Goal: Navigation & Orientation: Find specific page/section

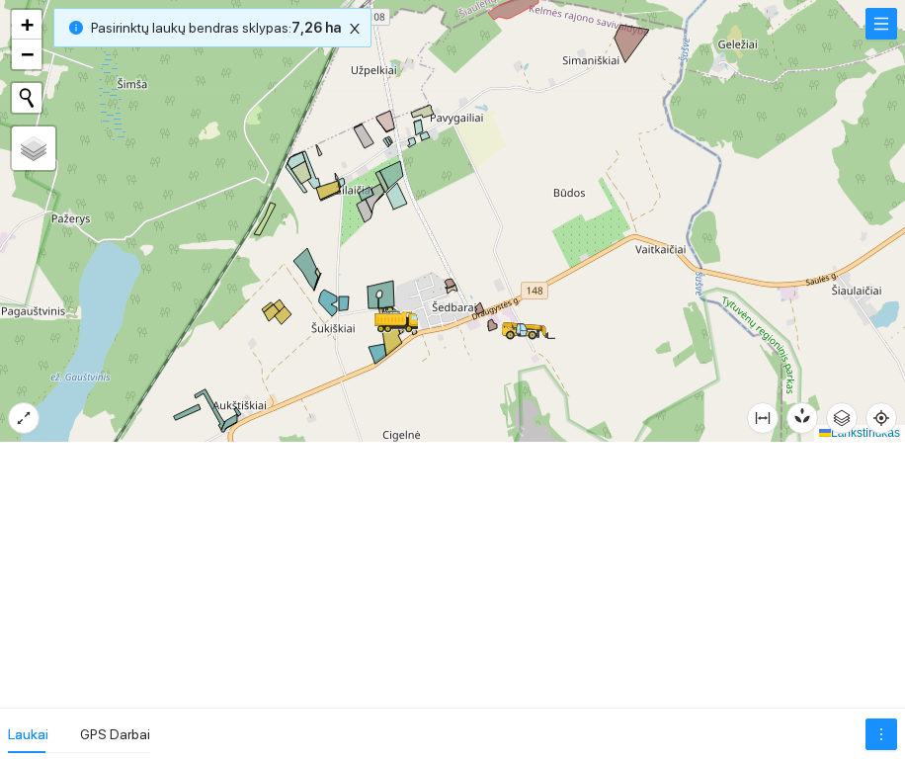
scroll to position [553, 0]
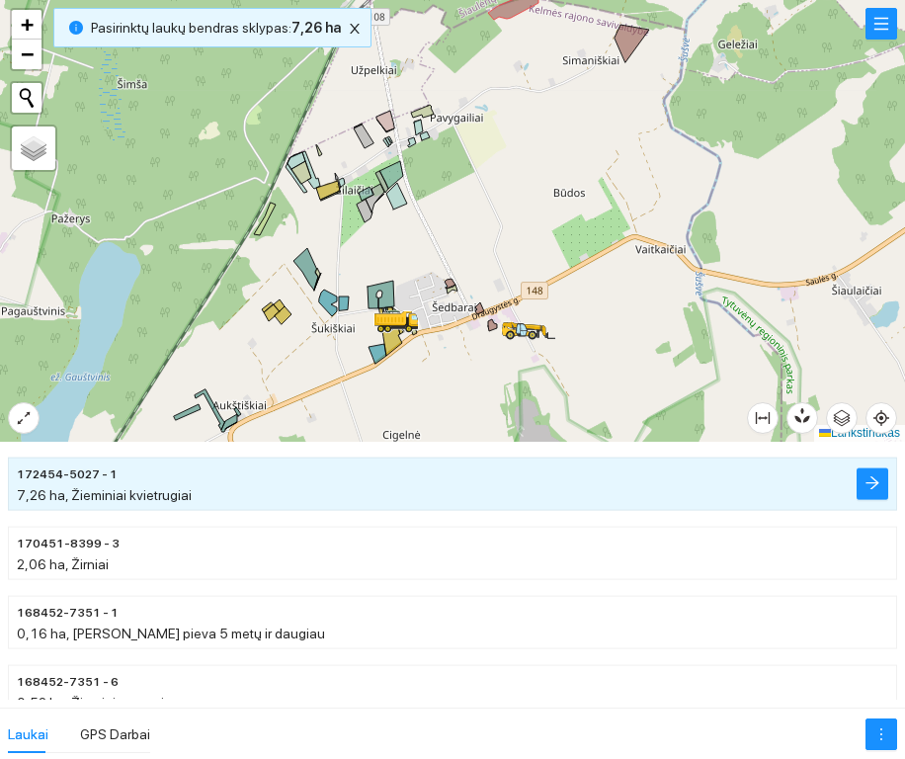
click at [444, 160] on div at bounding box center [452, 220] width 905 height 441
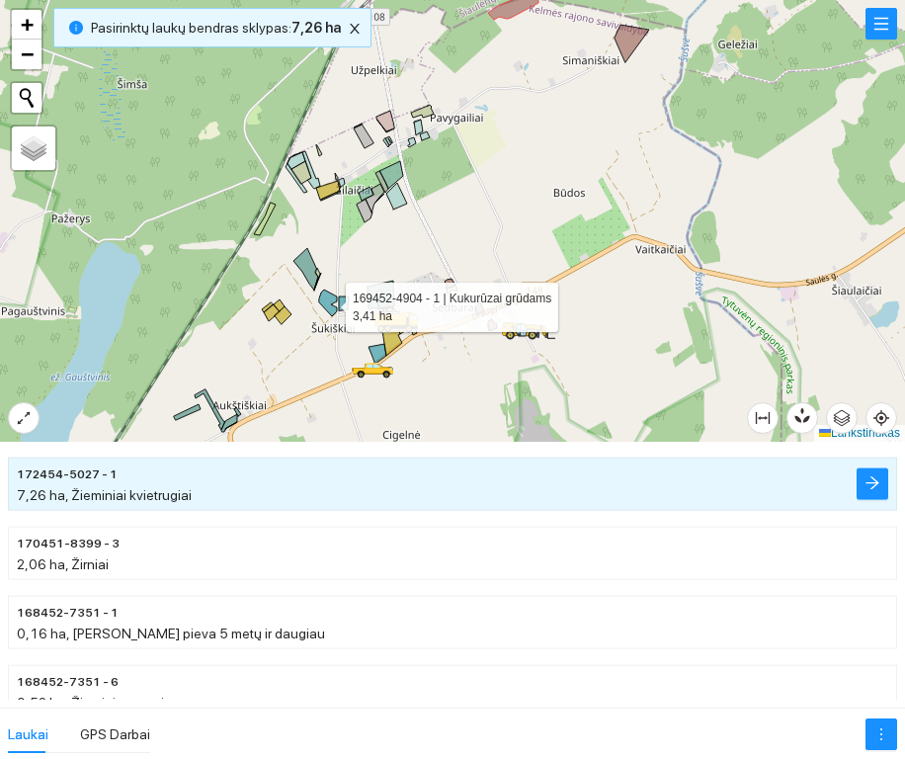
drag, startPoint x: 322, startPoint y: 301, endPoint x: 334, endPoint y: 283, distance: 21.4
click at [334, 283] on div at bounding box center [452, 220] width 905 height 441
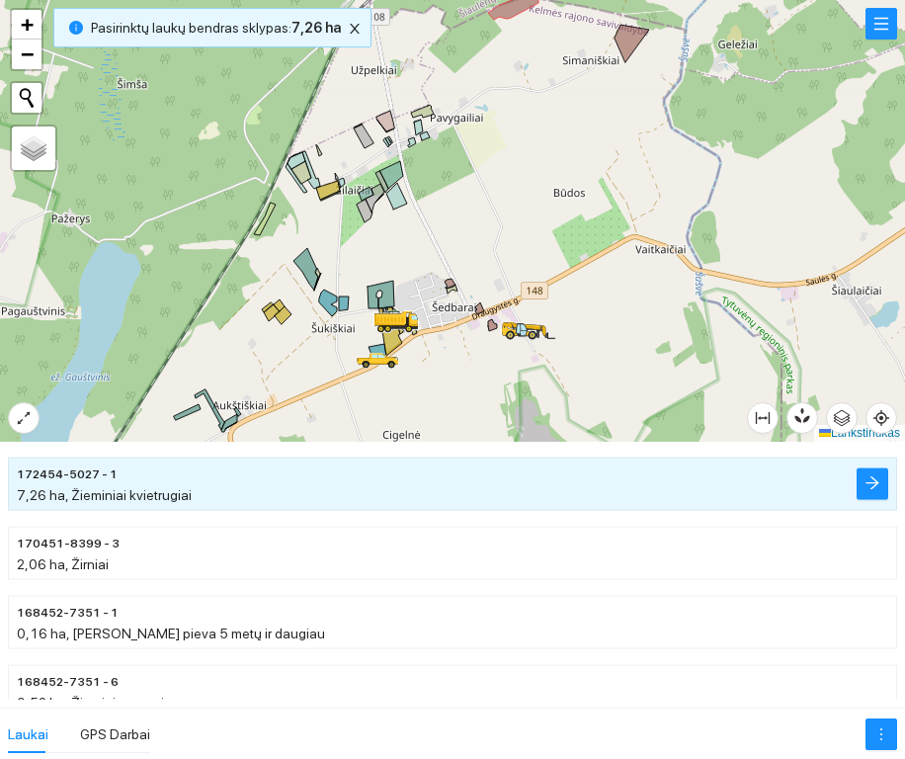
click at [335, 256] on div at bounding box center [452, 220] width 905 height 441
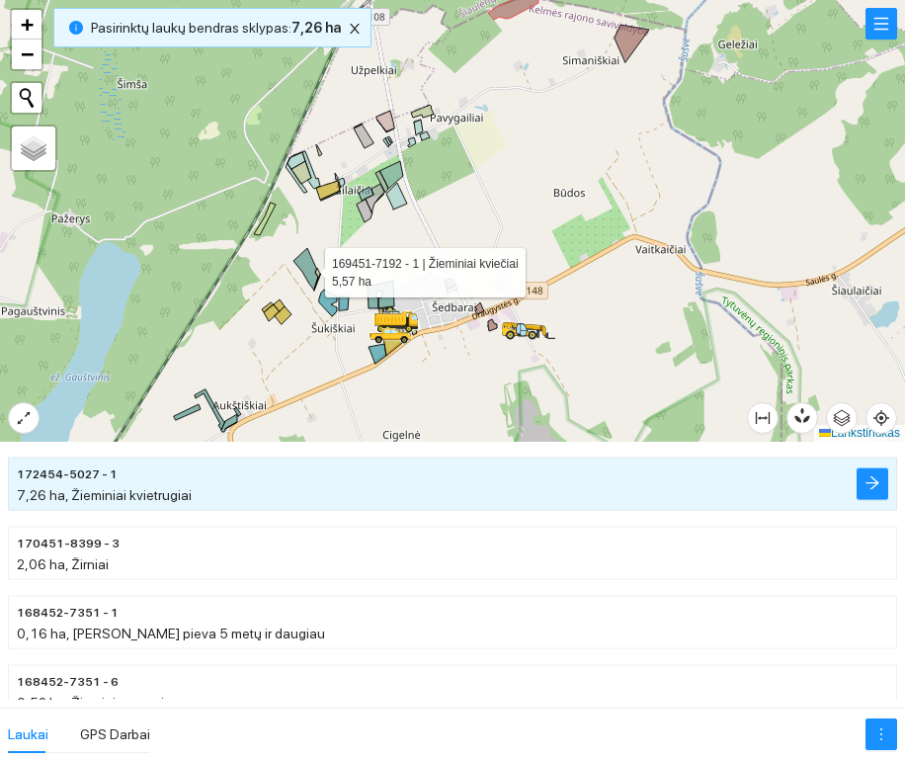
click at [308, 265] on icon at bounding box center [305, 268] width 25 height 41
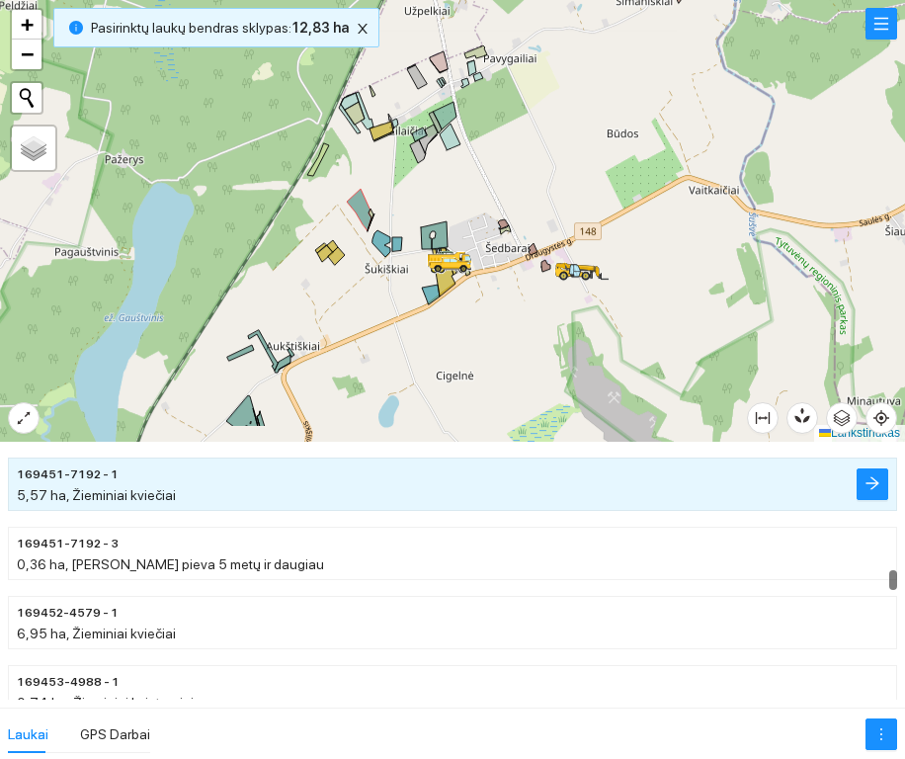
drag, startPoint x: 332, startPoint y: 265, endPoint x: 399, endPoint y: 185, distance: 104.5
click at [399, 185] on div at bounding box center [452, 220] width 905 height 441
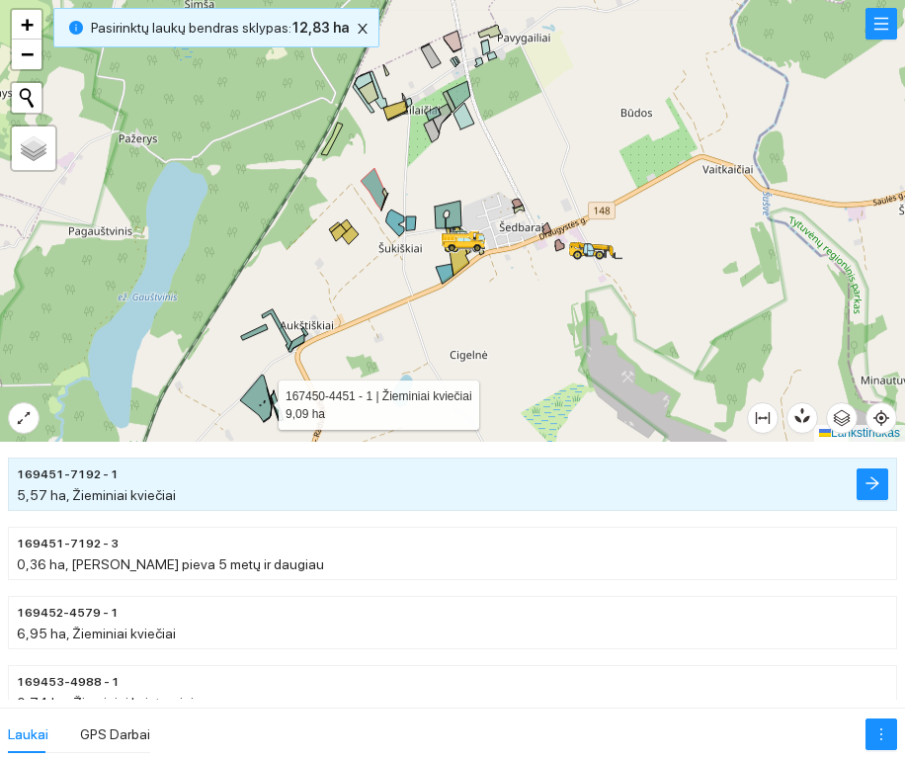
click at [257, 401] on icon at bounding box center [256, 397] width 32 height 47
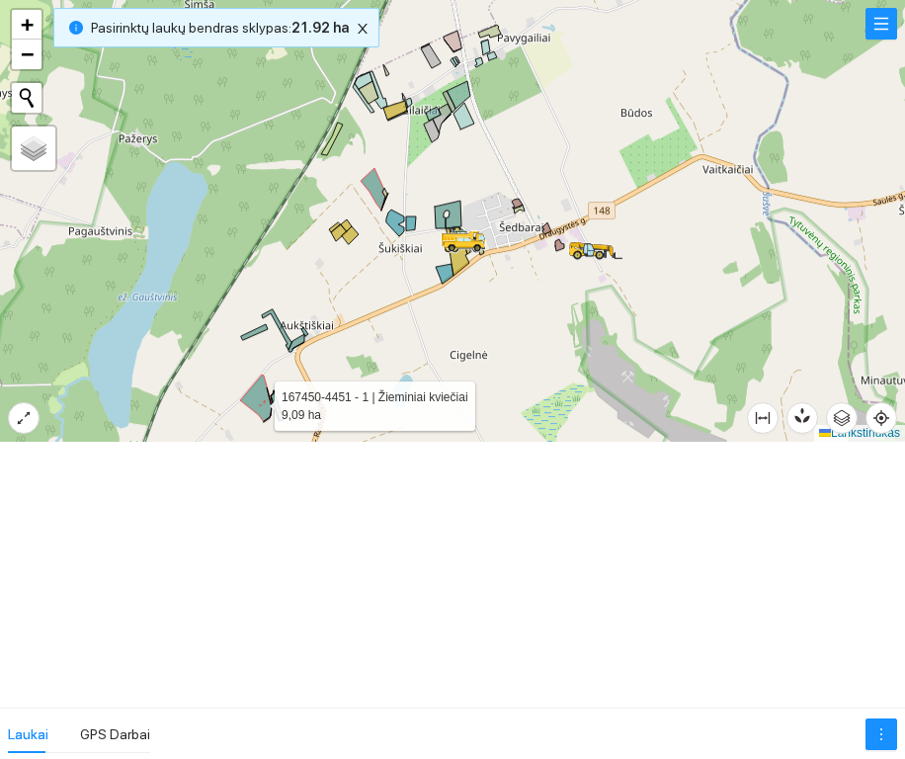
scroll to position [0, 0]
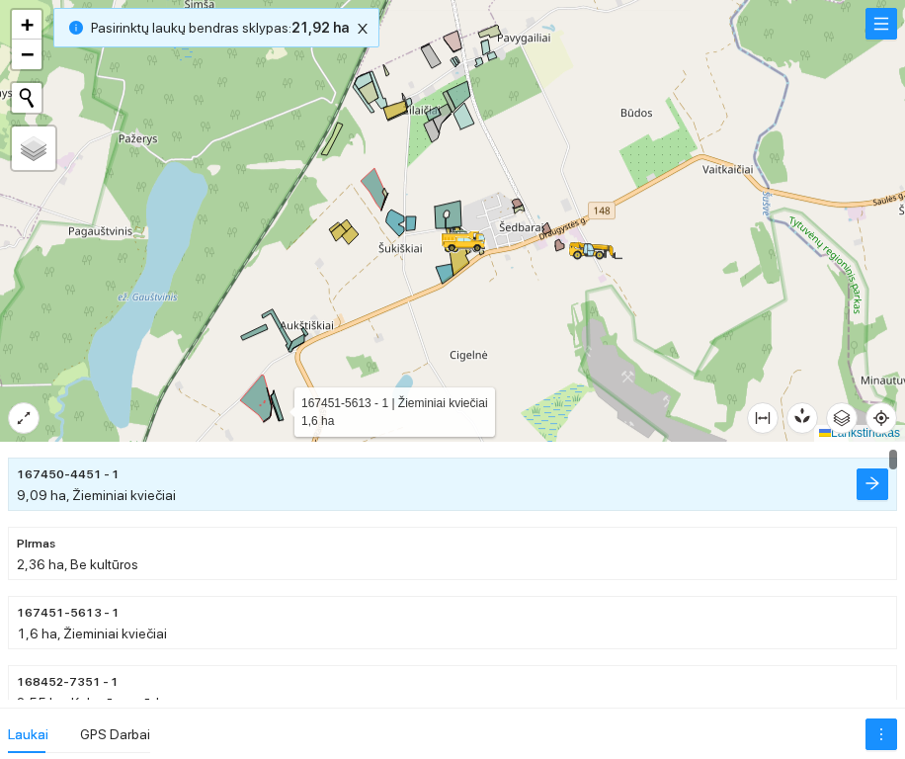
click at [278, 409] on icon at bounding box center [277, 405] width 13 height 31
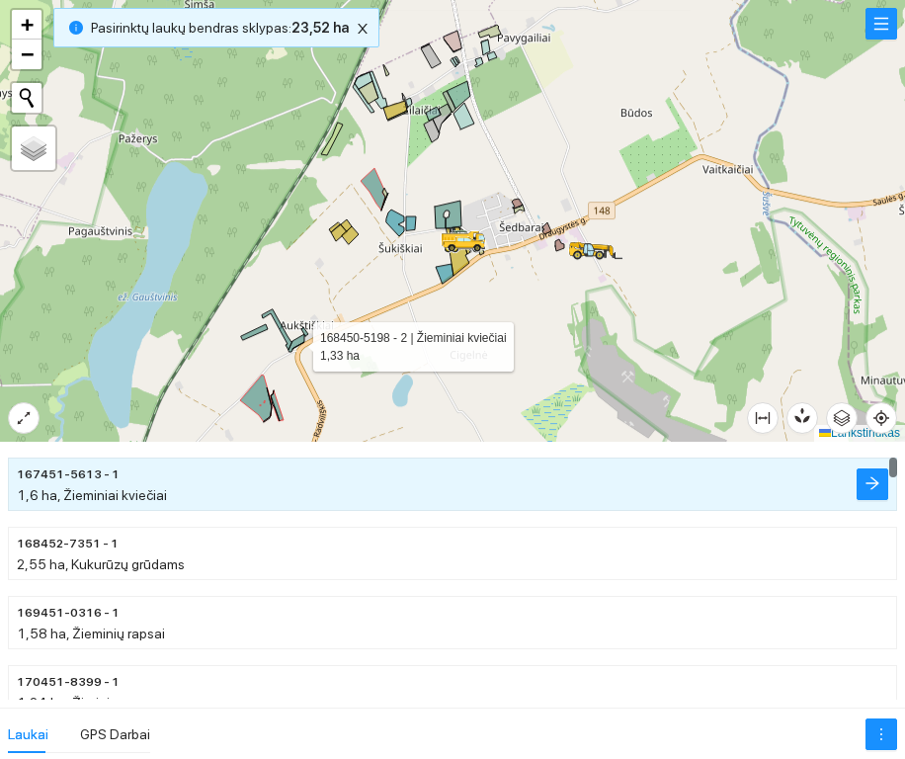
click at [295, 342] on icon at bounding box center [296, 343] width 16 height 18
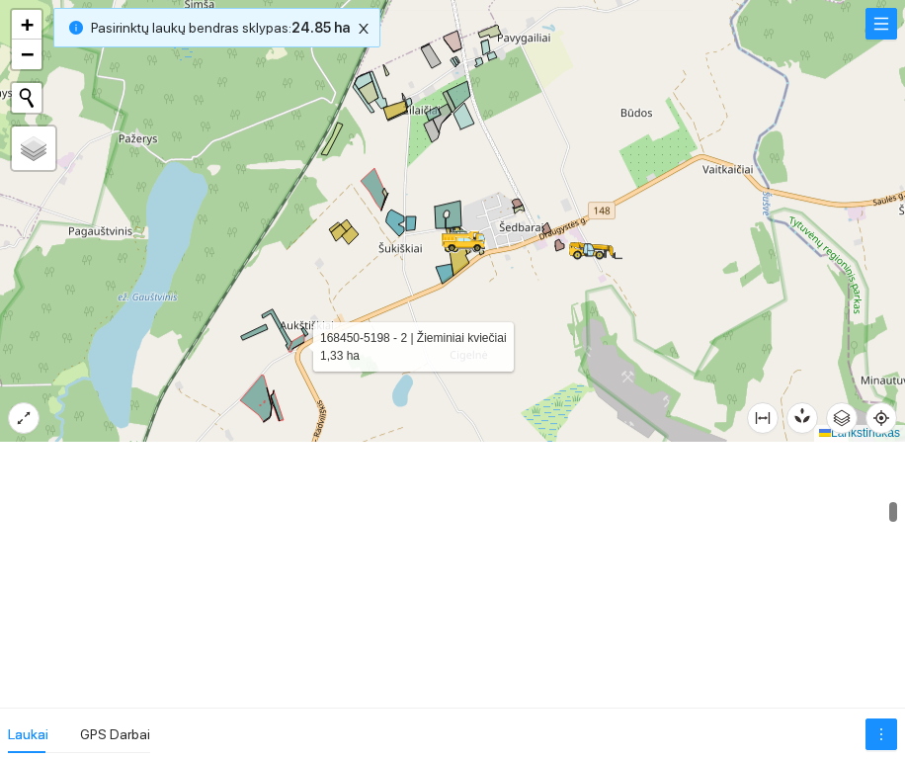
scroll to position [968, 0]
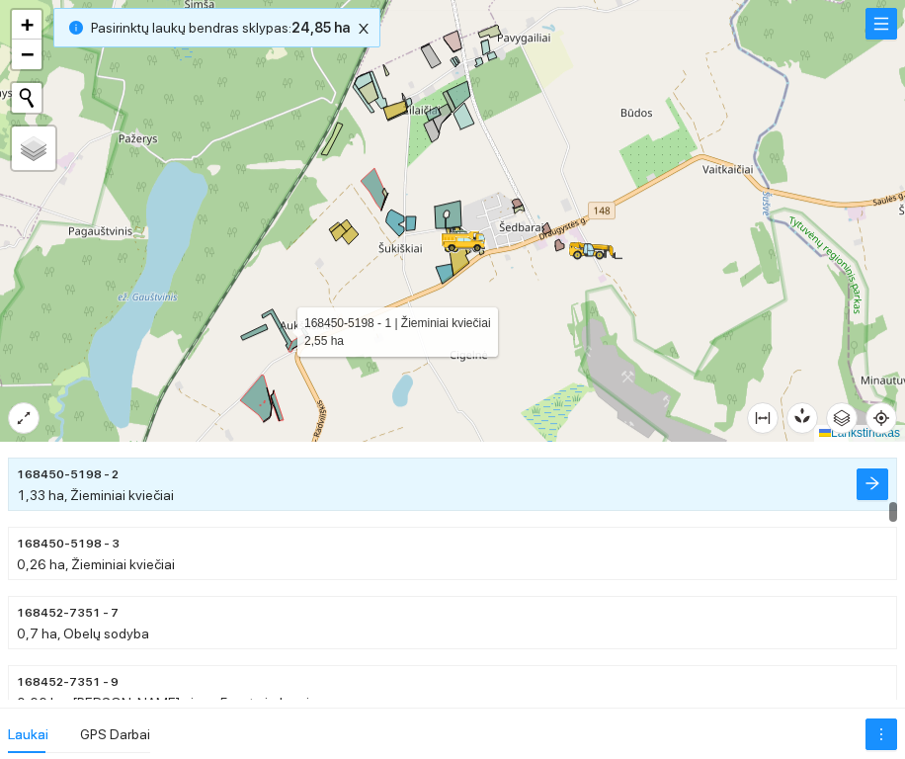
click at [286, 339] on icon at bounding box center [277, 329] width 31 height 40
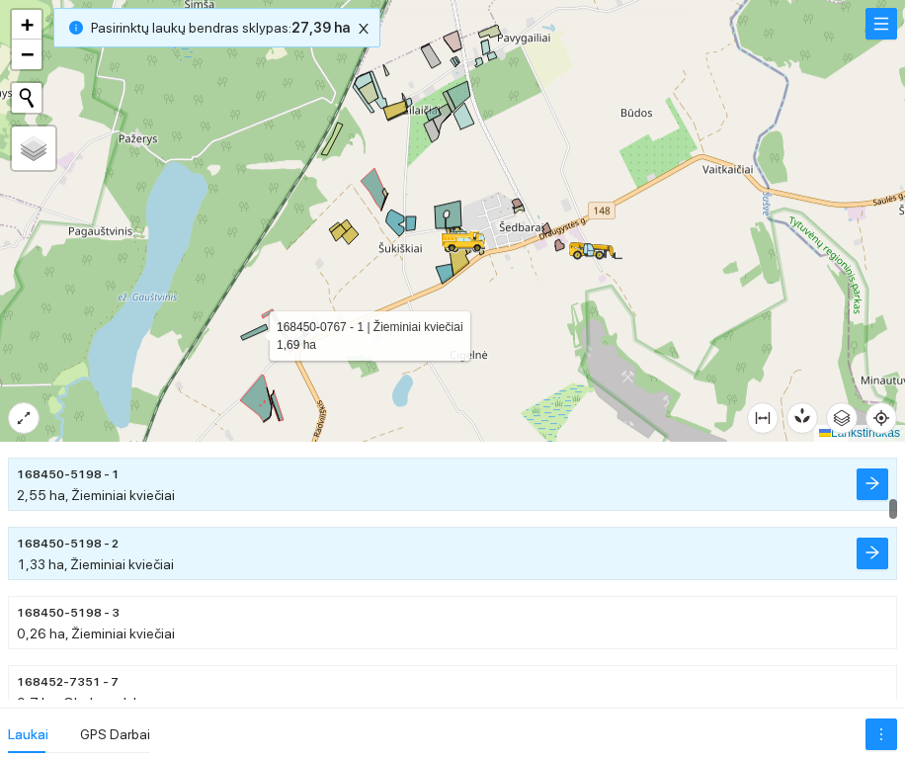
click at [251, 331] on icon at bounding box center [254, 332] width 27 height 16
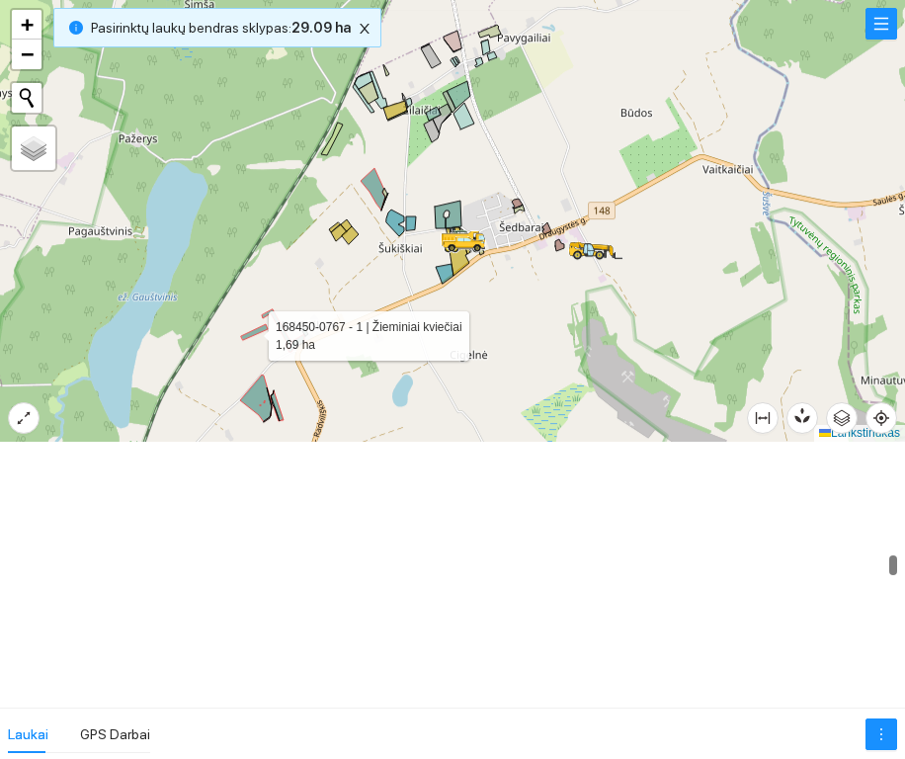
scroll to position [1934, 0]
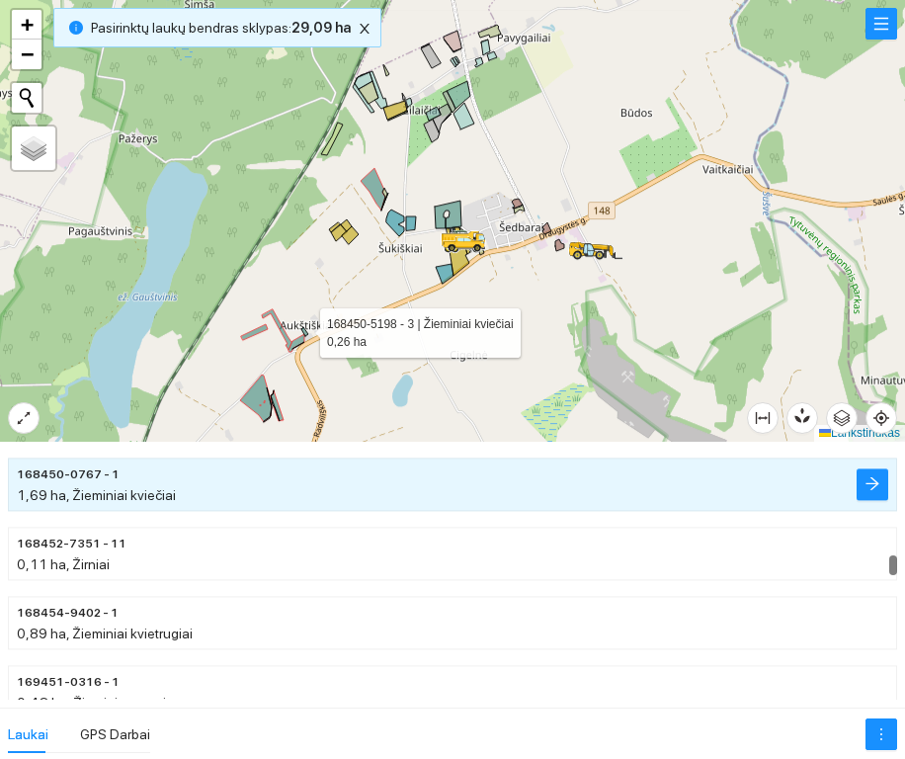
click at [302, 328] on icon at bounding box center [304, 331] width 7 height 9
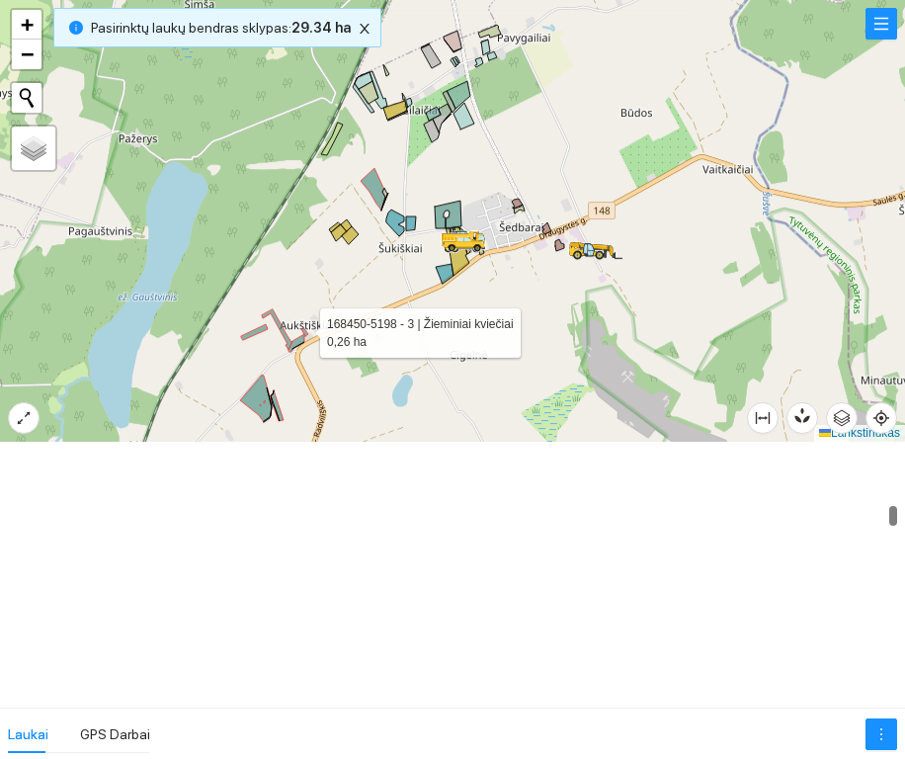
scroll to position [1037, 0]
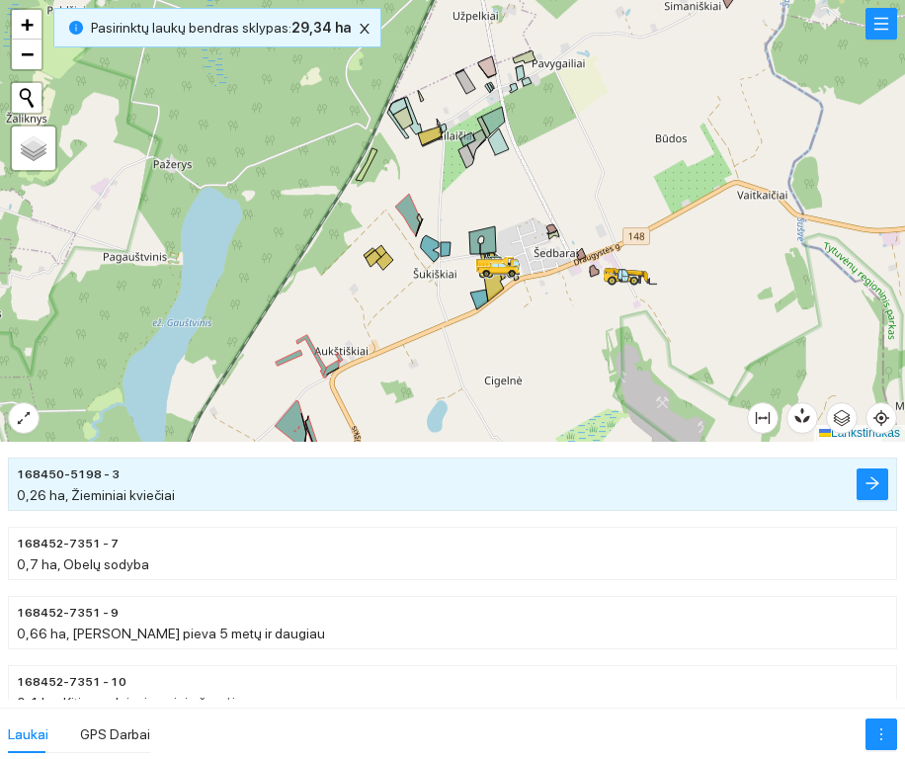
drag, startPoint x: 451, startPoint y: 147, endPoint x: 486, endPoint y: 172, distance: 42.5
click at [486, 172] on div at bounding box center [452, 220] width 905 height 441
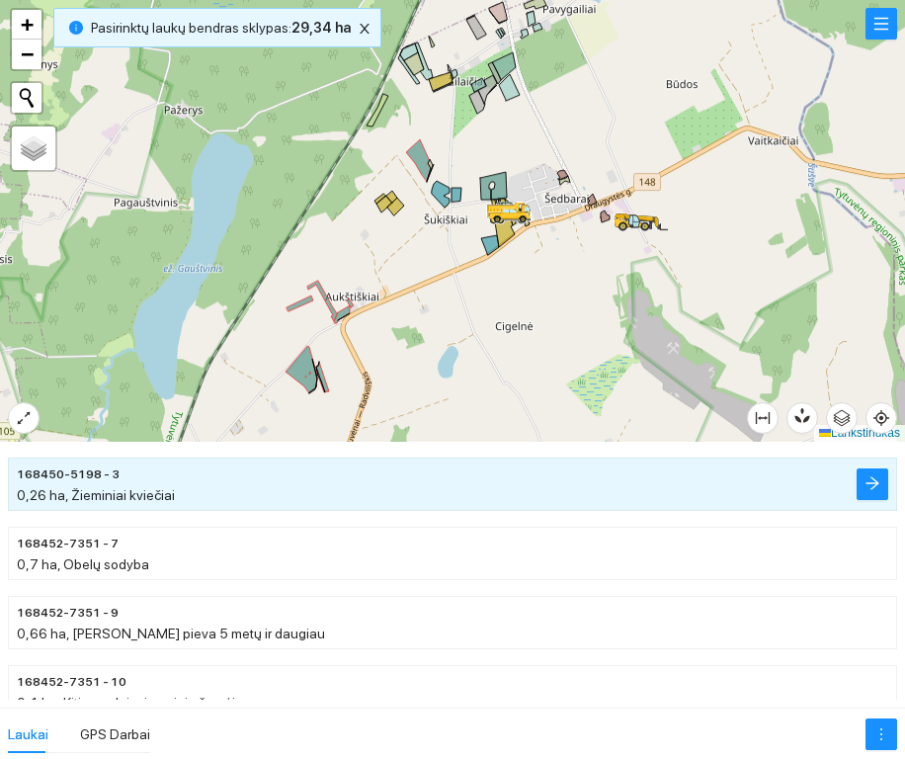
drag, startPoint x: 407, startPoint y: 309, endPoint x: 419, endPoint y: 251, distance: 59.5
click at [419, 251] on div at bounding box center [452, 220] width 905 height 441
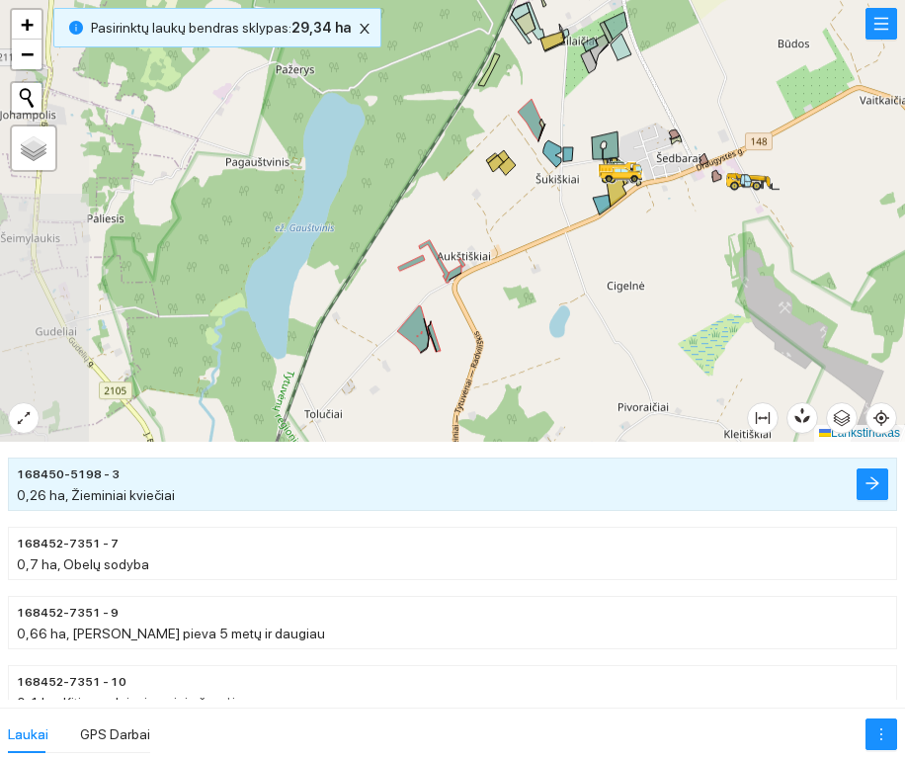
drag, startPoint x: 588, startPoint y: 145, endPoint x: 700, endPoint y: 106, distance: 119.3
click at [700, 106] on div at bounding box center [452, 220] width 905 height 441
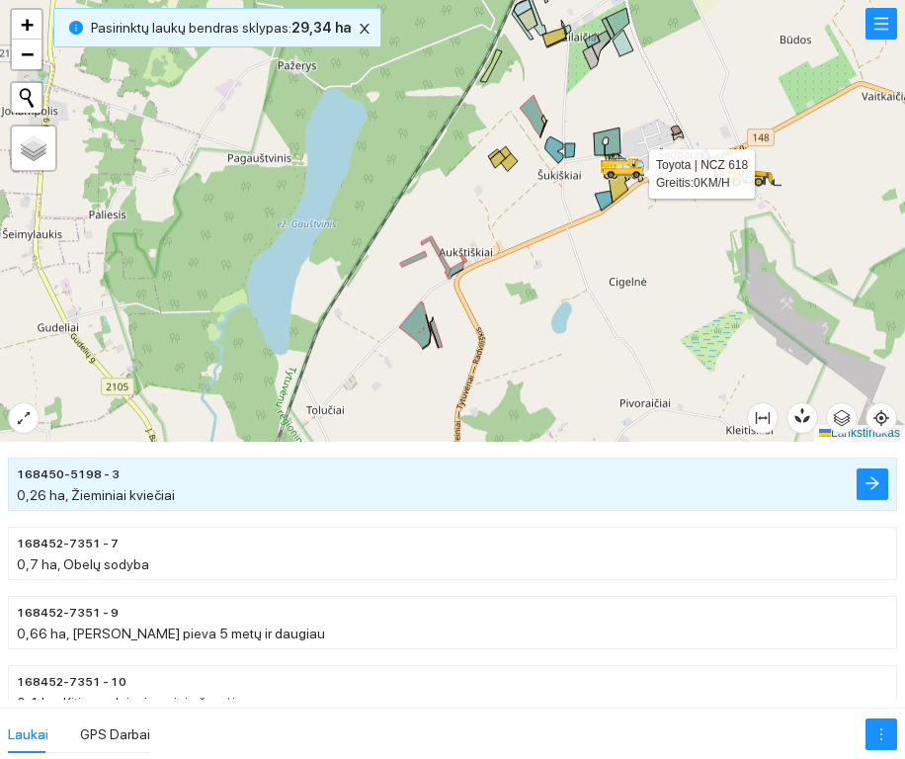
click at [605, 201] on div at bounding box center [611, 180] width 12 height 49
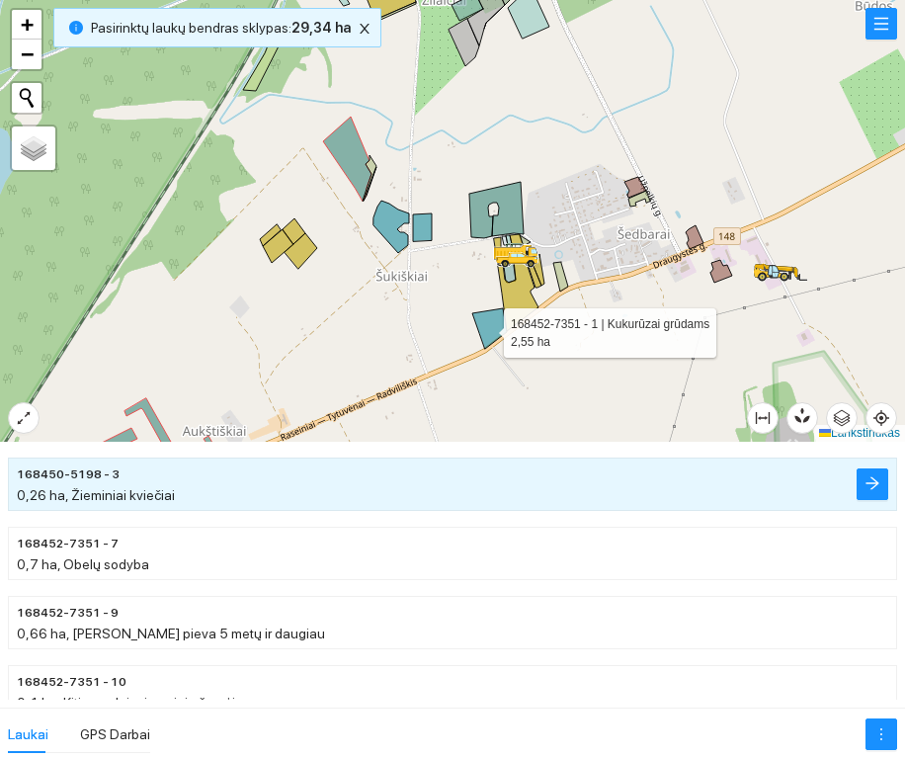
click at [486, 328] on icon at bounding box center [489, 328] width 35 height 40
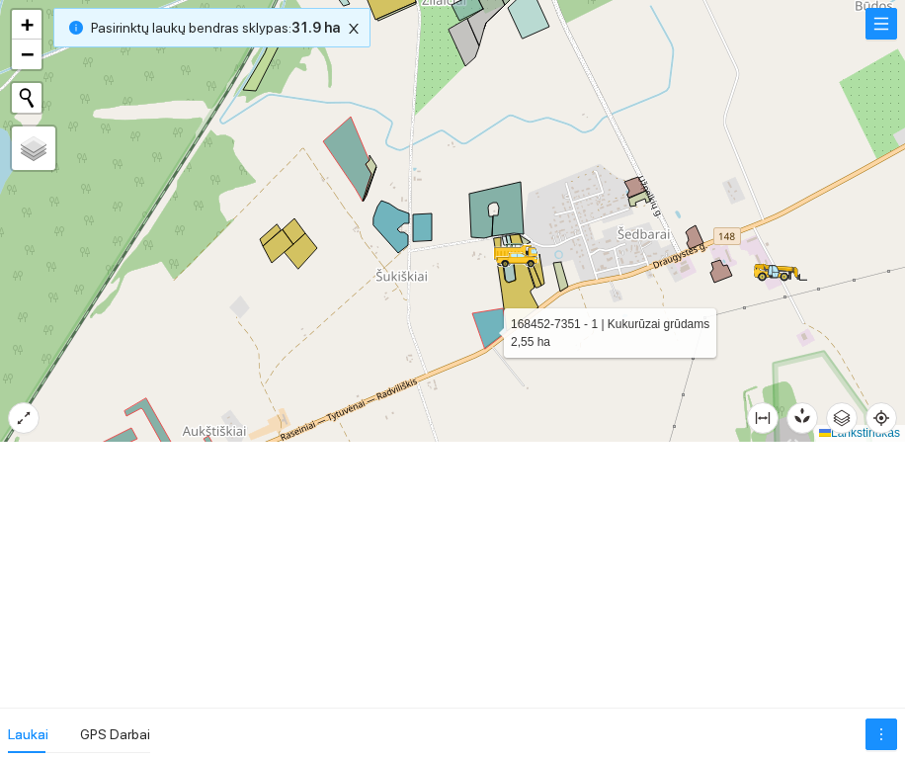
scroll to position [207, 0]
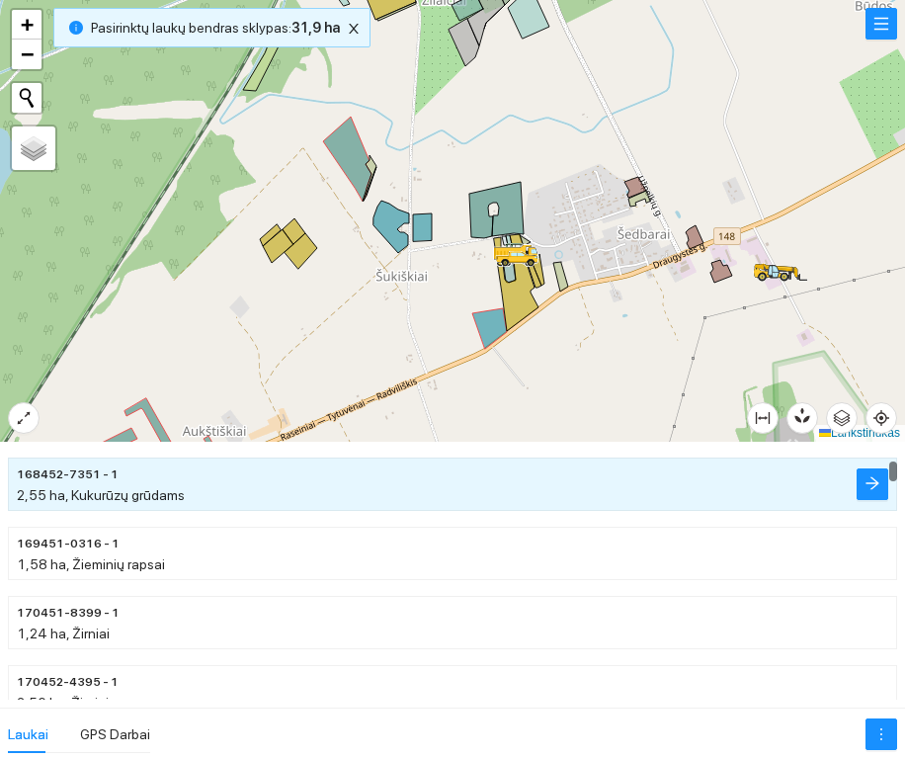
drag, startPoint x: 346, startPoint y: 371, endPoint x: 603, endPoint y: 104, distance: 371.6
click at [585, 120] on div at bounding box center [452, 220] width 905 height 441
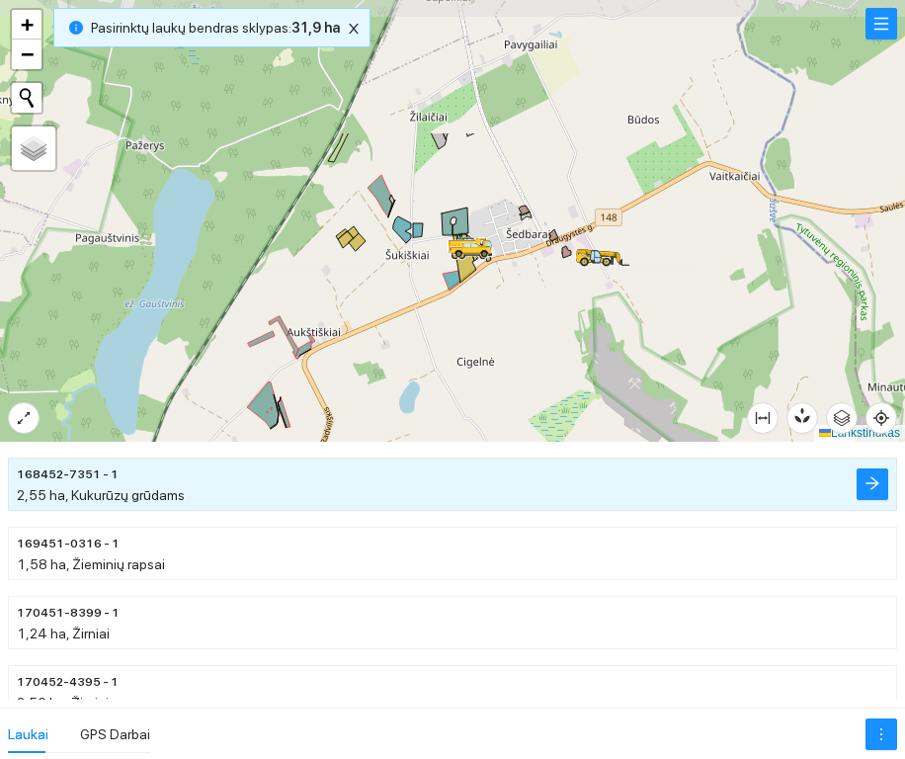
drag, startPoint x: 594, startPoint y: 158, endPoint x: 366, endPoint y: 336, distance: 288.5
click at [366, 336] on div at bounding box center [452, 220] width 905 height 441
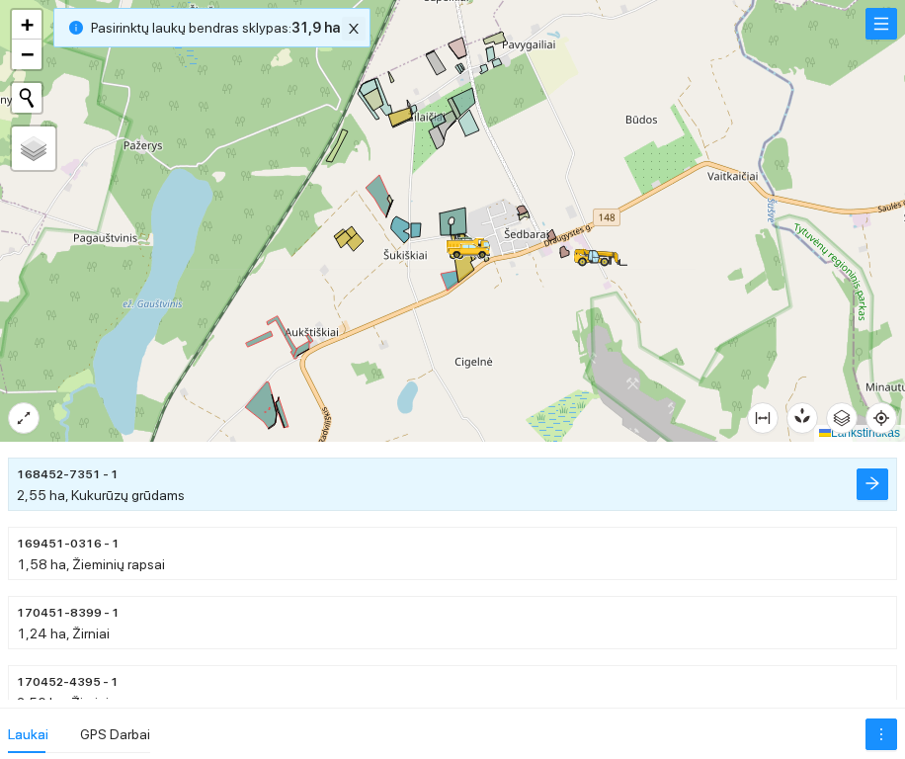
click at [349, 27] on icon "uždaryti" at bounding box center [354, 29] width 10 height 10
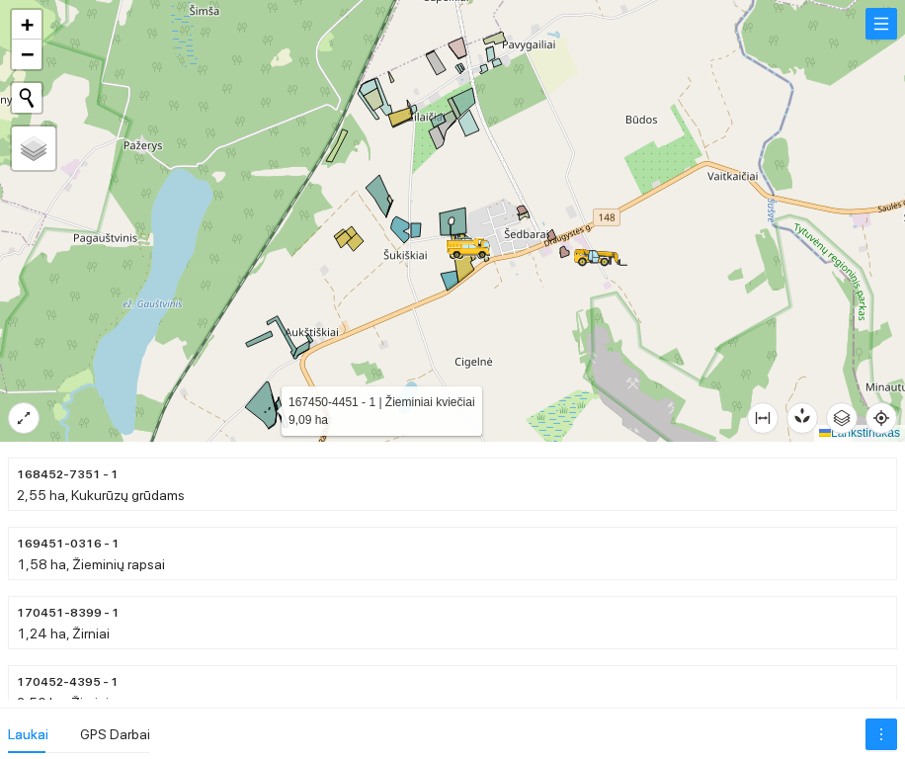
click at [266, 408] on icon at bounding box center [261, 404] width 32 height 47
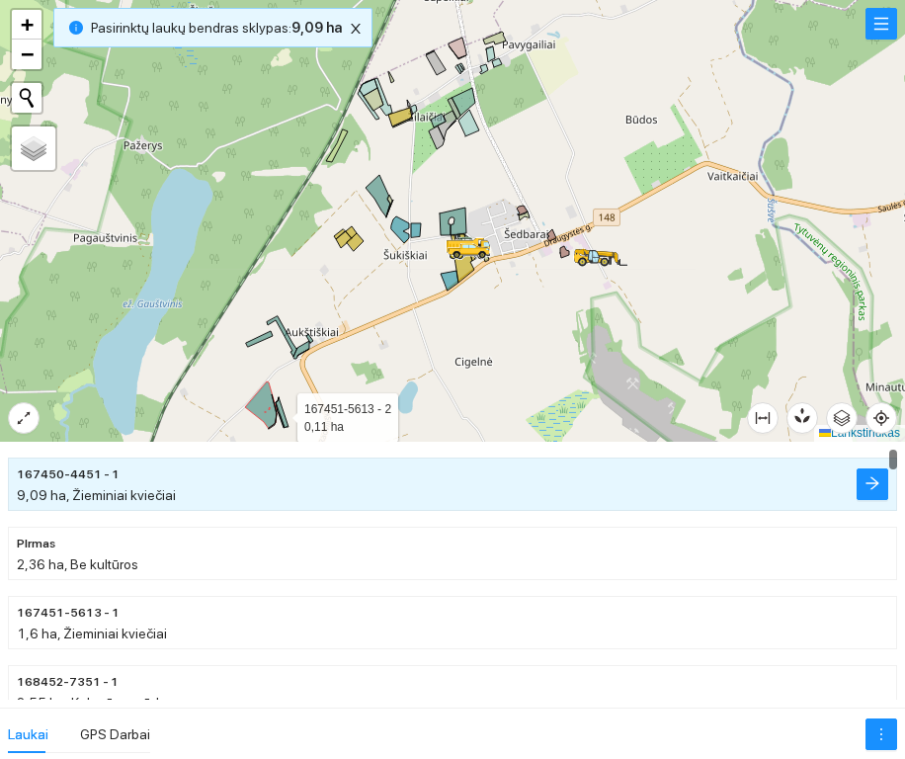
click at [278, 410] on icon at bounding box center [280, 412] width 9 height 31
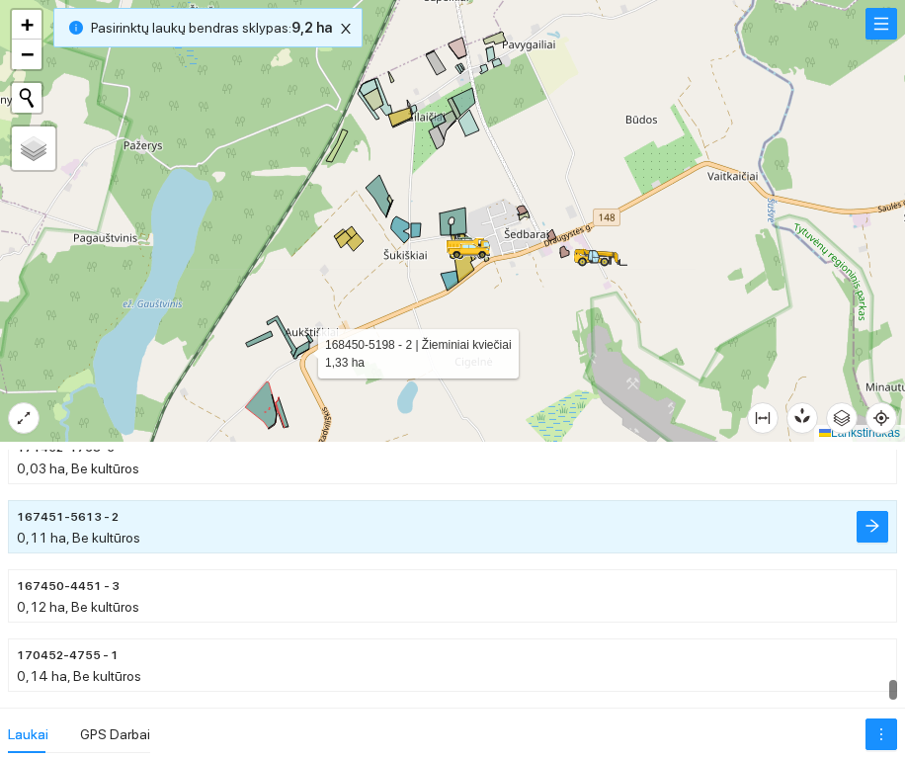
click at [300, 349] on icon at bounding box center [301, 350] width 16 height 18
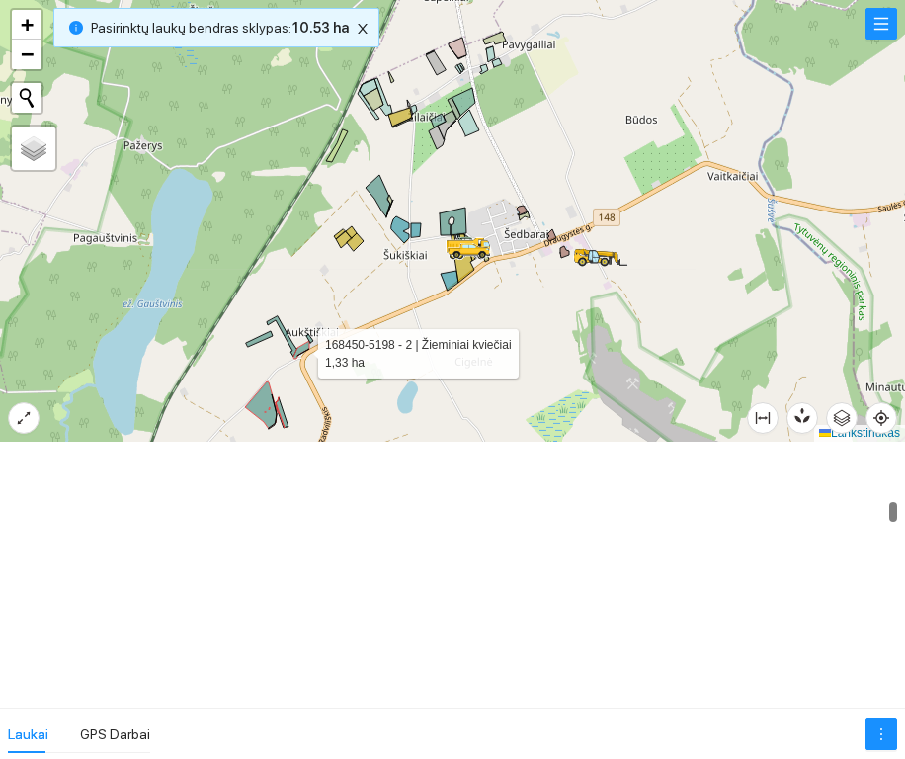
scroll to position [968, 0]
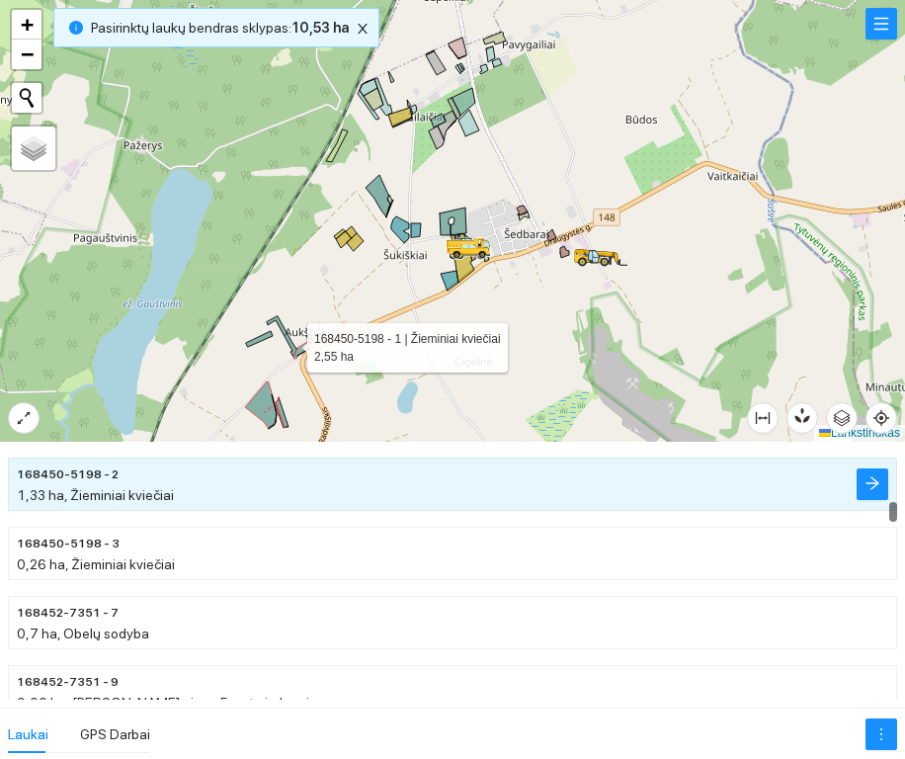
click at [289, 343] on icon at bounding box center [282, 336] width 31 height 40
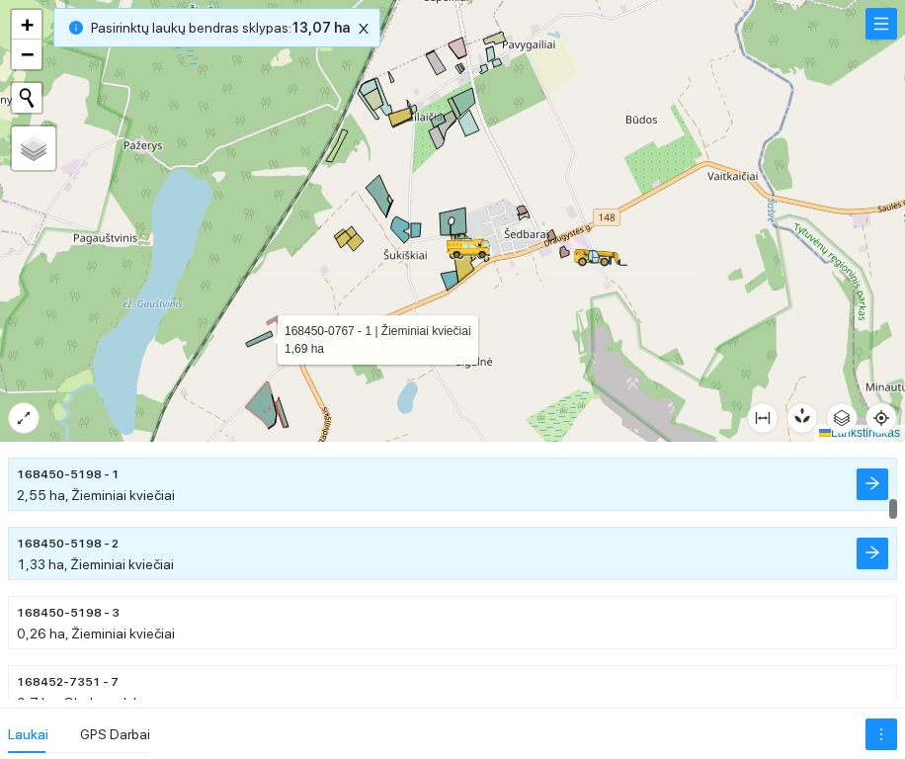
click at [260, 335] on div at bounding box center [452, 220] width 905 height 441
click at [265, 335] on icon at bounding box center [259, 339] width 27 height 16
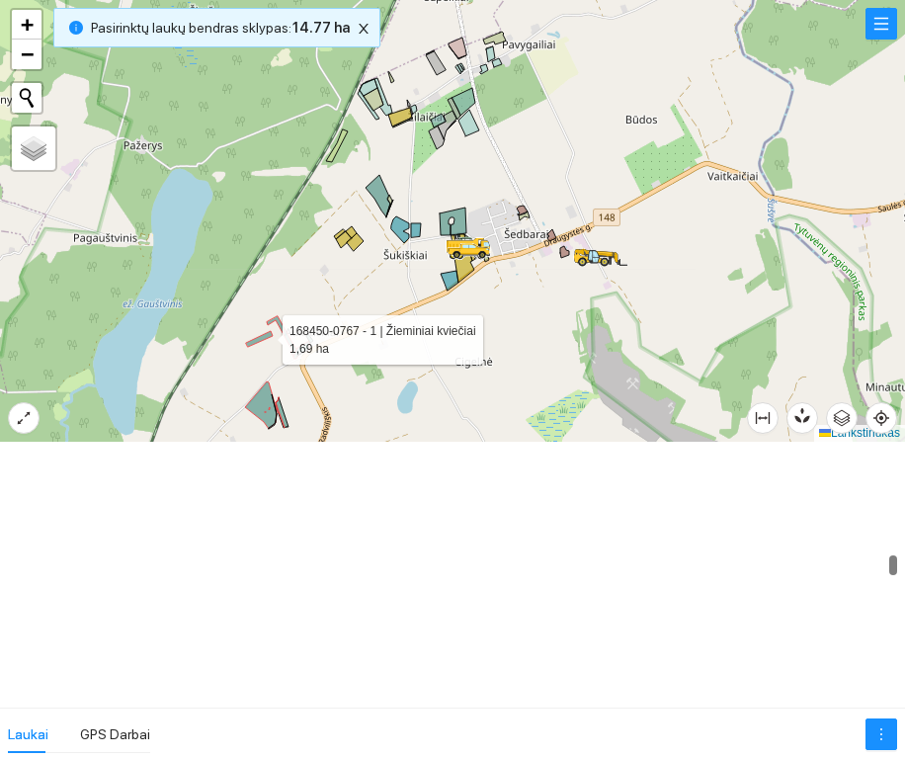
scroll to position [1934, 0]
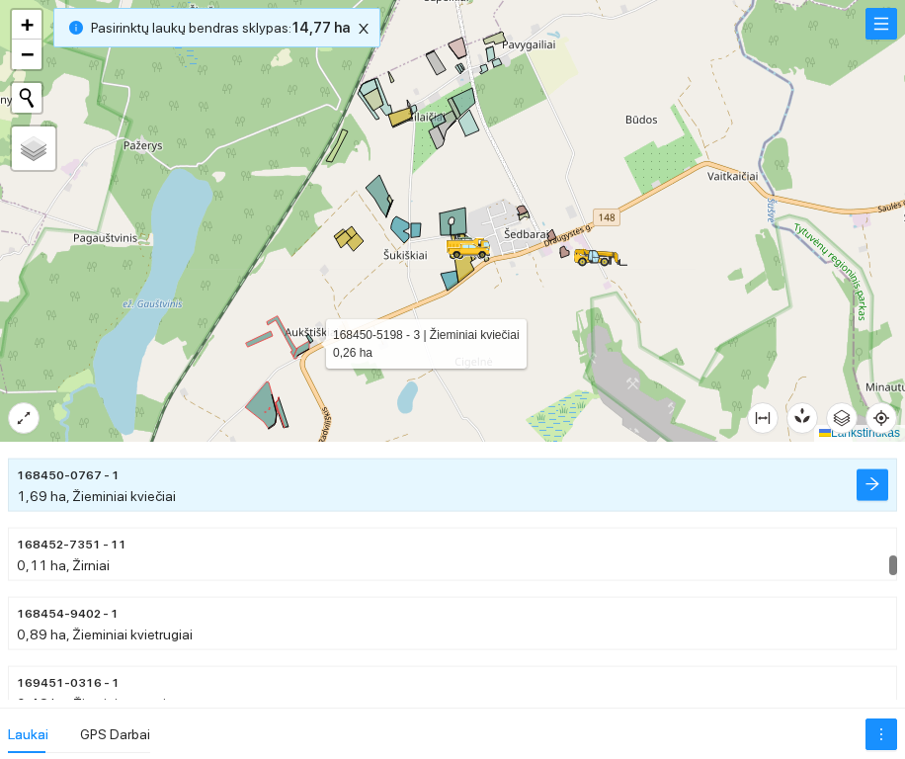
click at [308, 339] on icon at bounding box center [309, 338] width 7 height 9
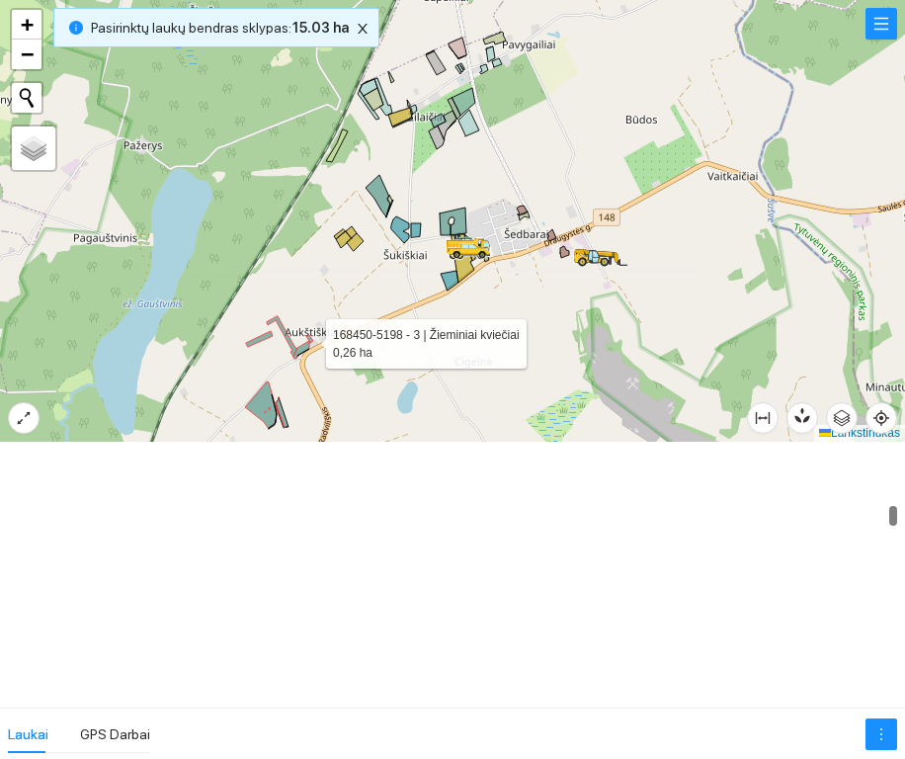
scroll to position [1037, 0]
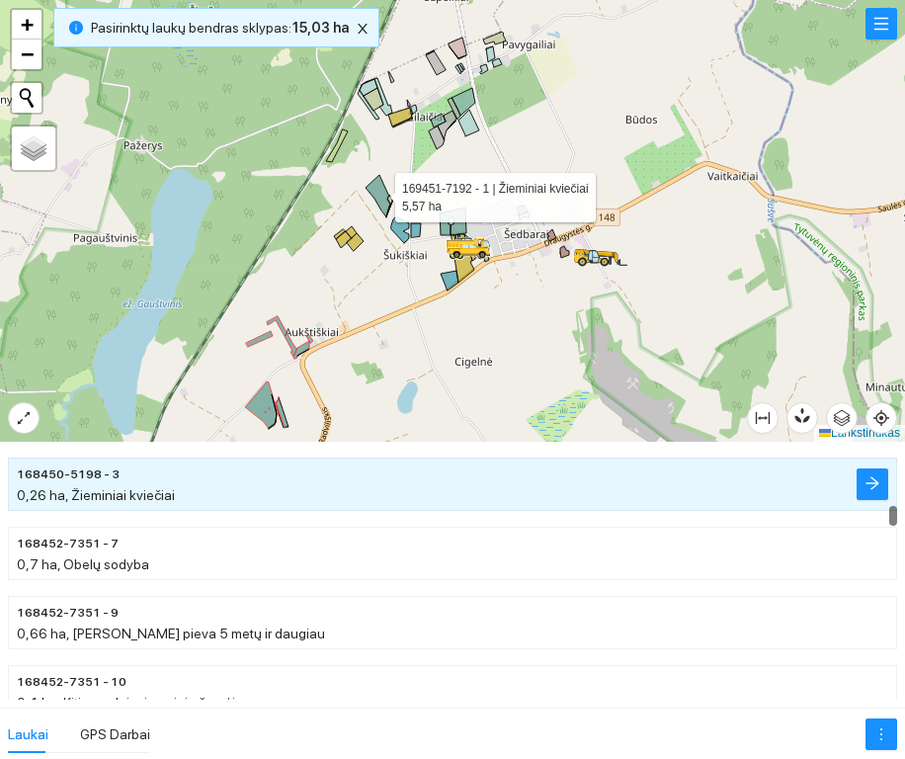
click at [377, 193] on icon at bounding box center [377, 195] width 25 height 41
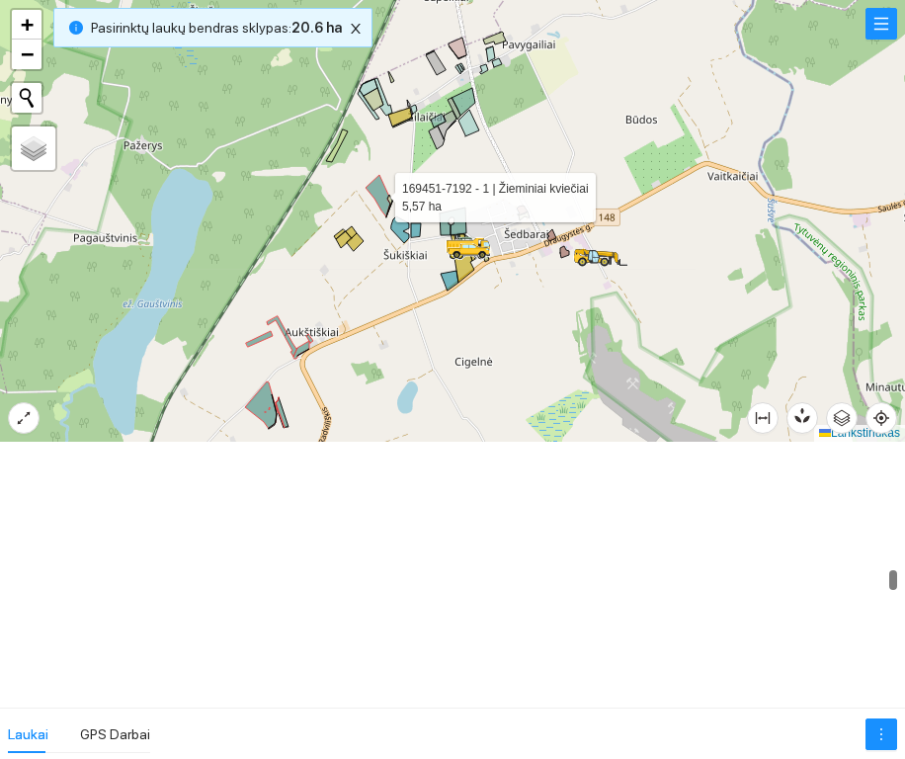
scroll to position [2210, 0]
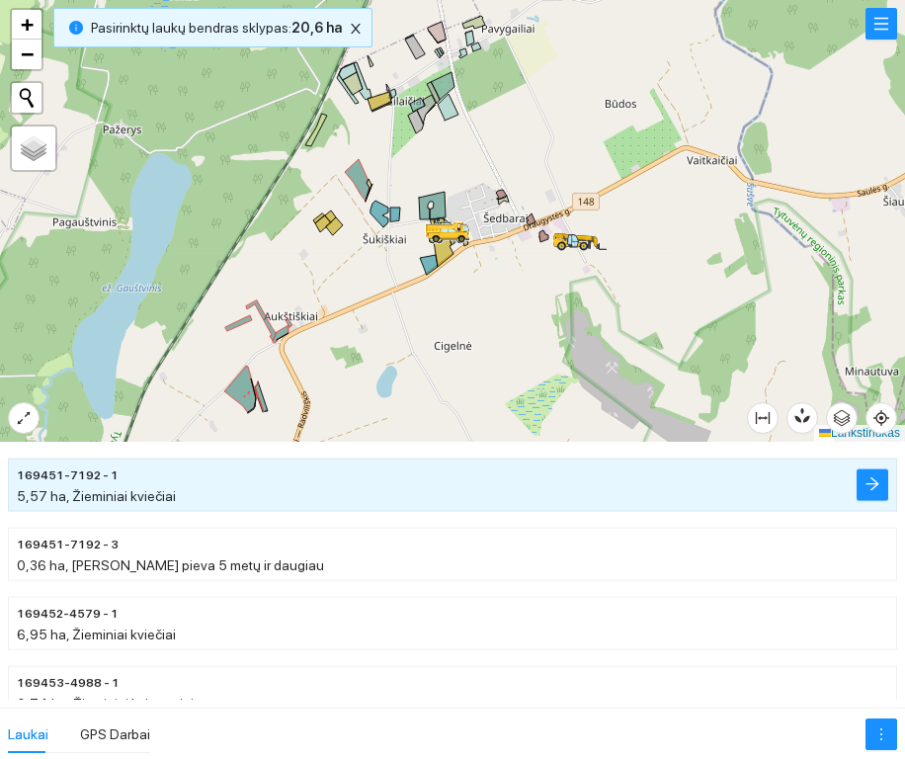
drag, startPoint x: 485, startPoint y: 317, endPoint x: 464, endPoint y: 301, distance: 26.1
click at [464, 301] on div at bounding box center [452, 220] width 905 height 441
click at [427, 264] on icon at bounding box center [429, 265] width 18 height 20
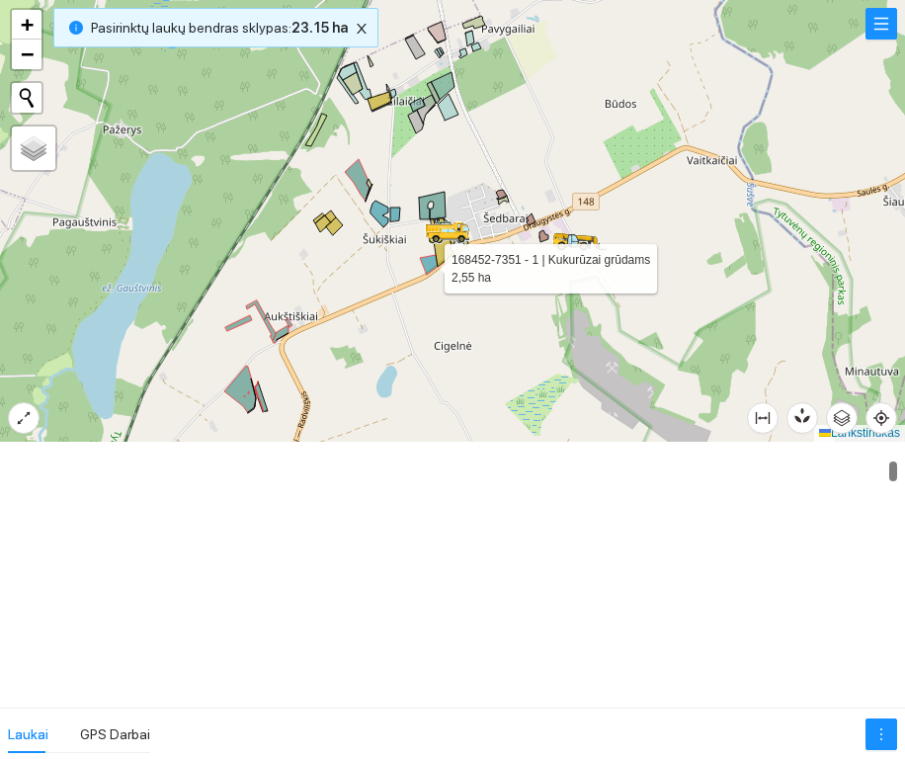
scroll to position [207, 0]
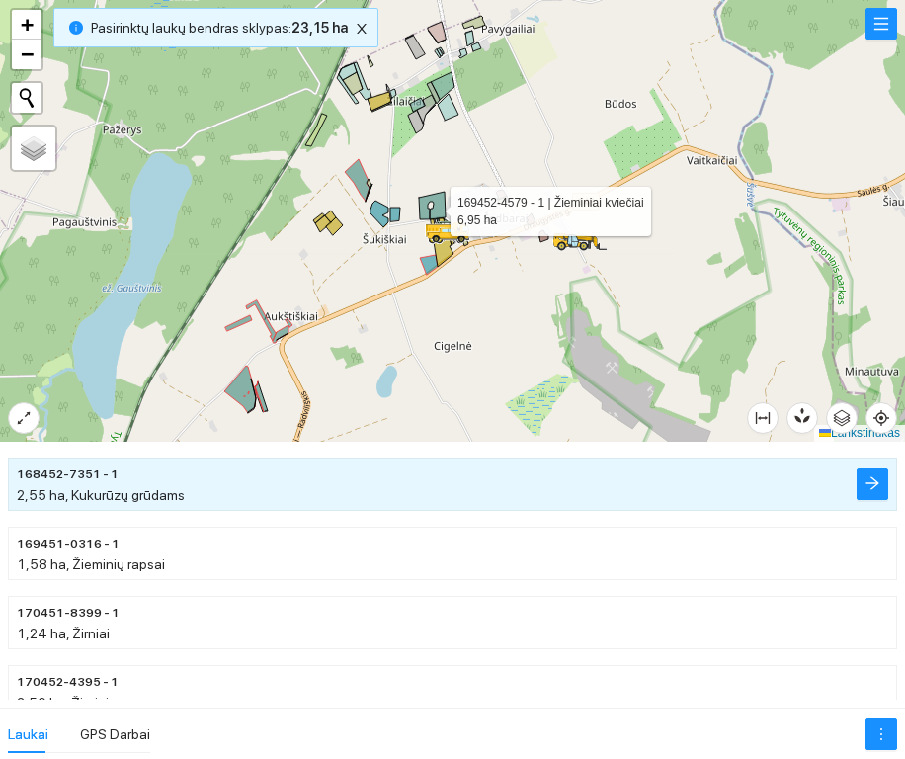
click at [439, 209] on icon at bounding box center [432, 206] width 27 height 28
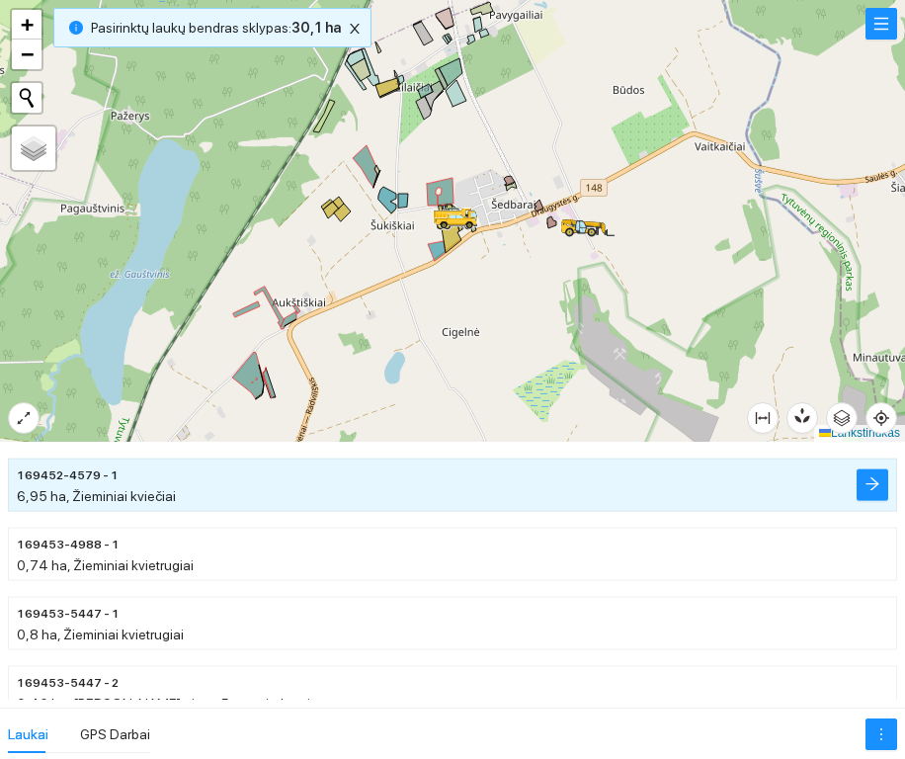
drag, startPoint x: 370, startPoint y: 374, endPoint x: 378, endPoint y: 360, distance: 15.9
click at [378, 360] on div at bounding box center [452, 220] width 905 height 441
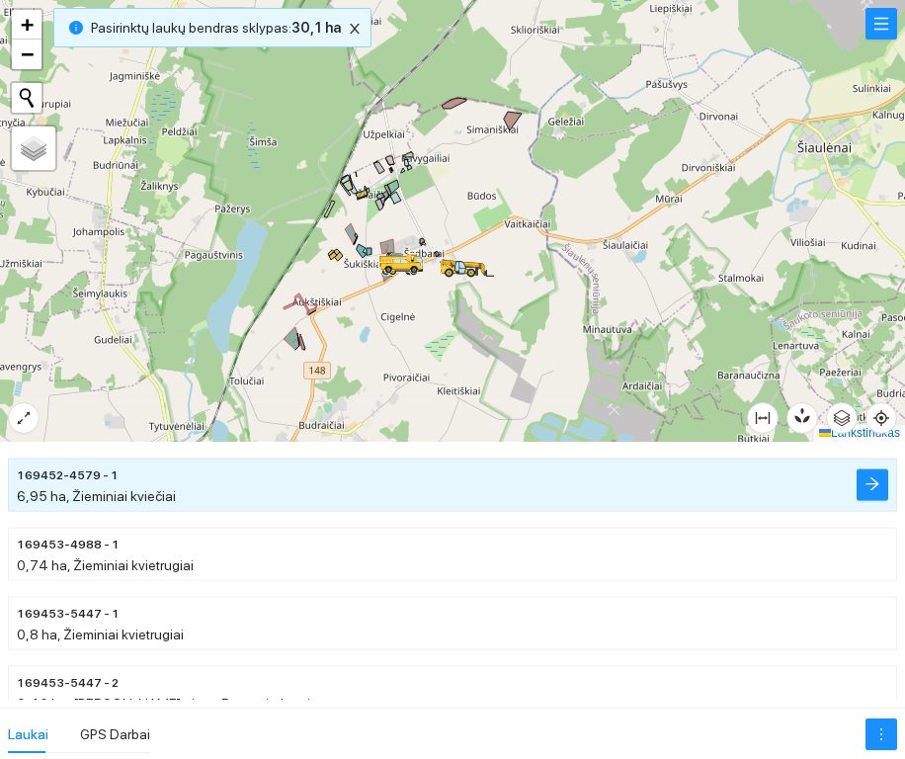
drag, startPoint x: 339, startPoint y: 371, endPoint x: 320, endPoint y: 244, distance: 128.8
click at [320, 244] on div at bounding box center [452, 220] width 905 height 441
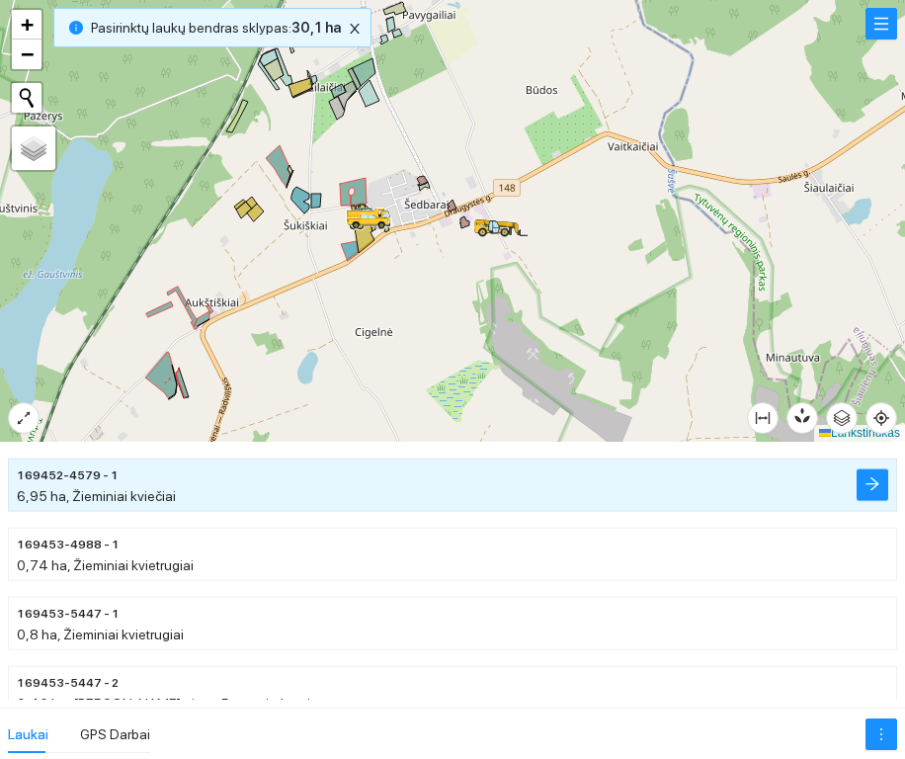
drag, startPoint x: 352, startPoint y: 312, endPoint x: 277, endPoint y: 283, distance: 80.3
click at [277, 283] on div at bounding box center [452, 220] width 905 height 441
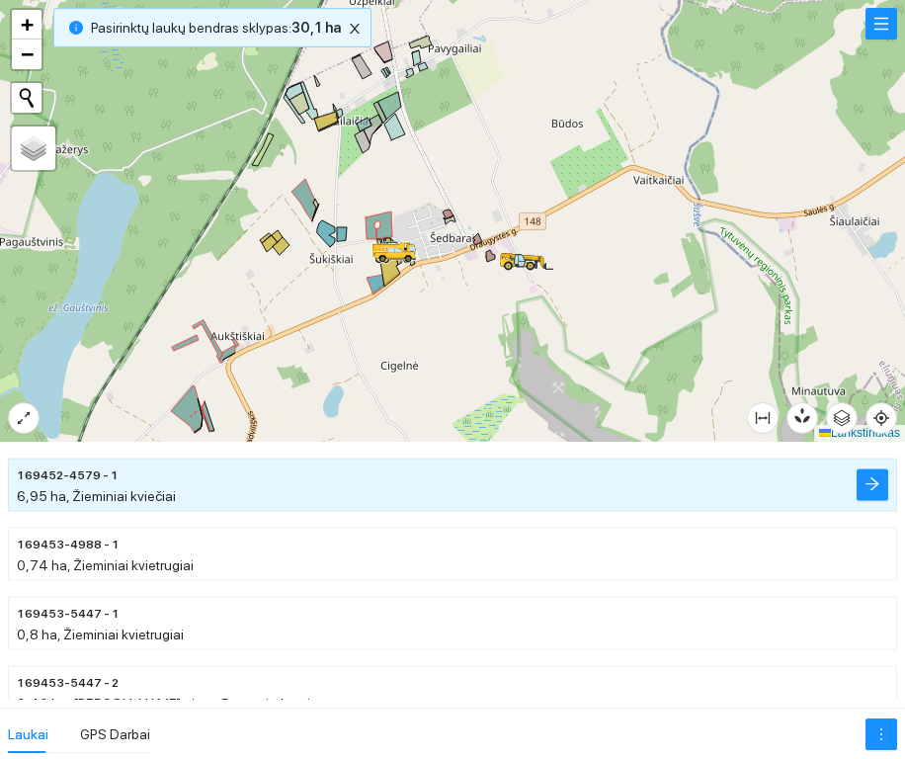
drag, startPoint x: 376, startPoint y: 125, endPoint x: 402, endPoint y: 159, distance: 42.3
click at [402, 159] on div at bounding box center [452, 220] width 905 height 441
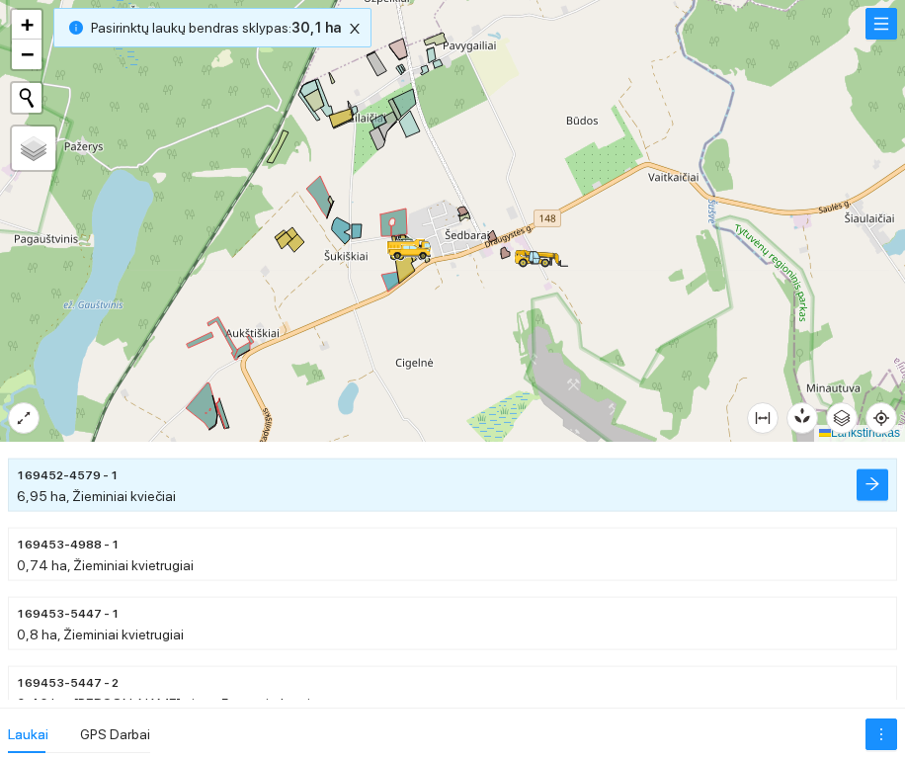
drag, startPoint x: 346, startPoint y: 184, endPoint x: 360, endPoint y: 181, distance: 15.1
click at [360, 181] on div at bounding box center [452, 220] width 905 height 441
